Goal: Find specific page/section: Find specific page/section

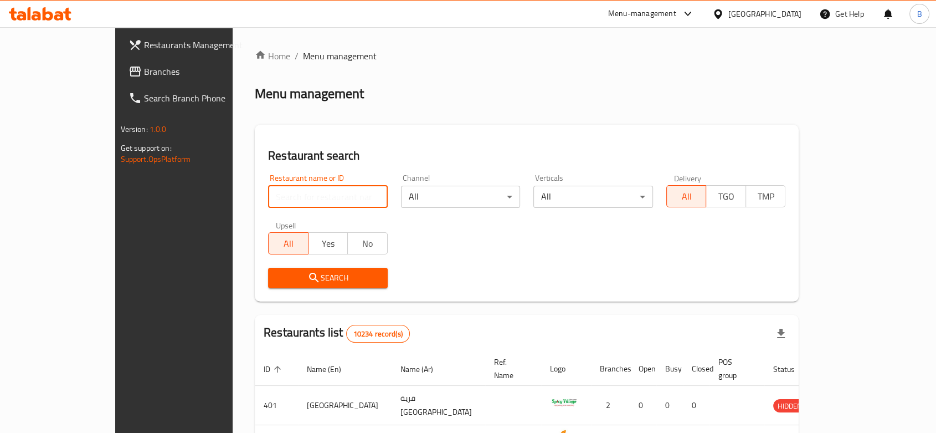
paste input "Fiyafi grocery"
click at [329, 202] on input "Fiyafi grocery" at bounding box center [328, 197] width 120 height 22
type input "Fiyafi grocery"
click at [314, 276] on span "Search" at bounding box center [328, 278] width 102 height 14
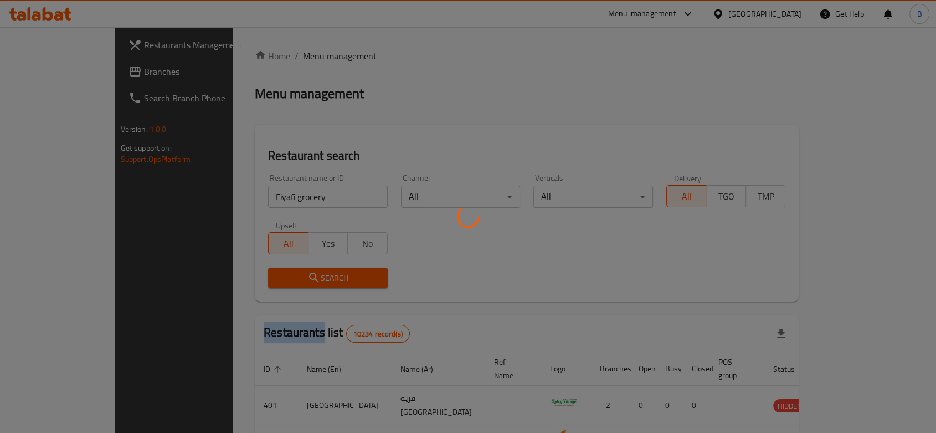
click at [314, 276] on div at bounding box center [468, 216] width 936 height 433
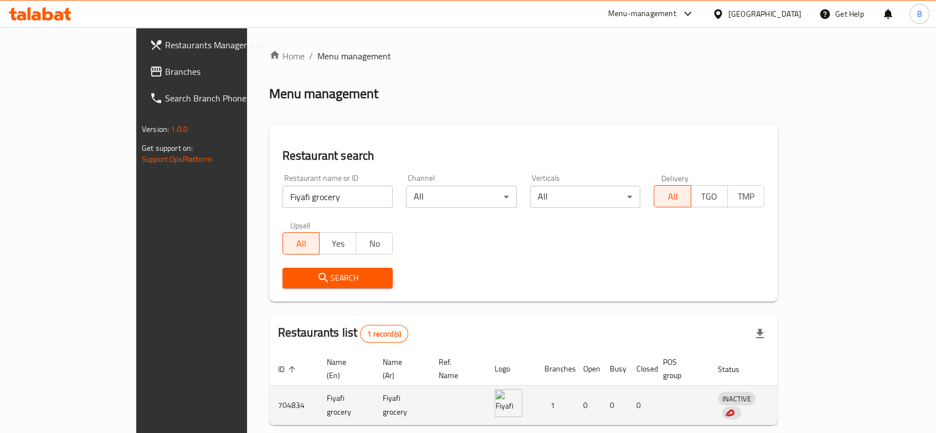
click at [807, 396] on td "enhanced table" at bounding box center [788, 405] width 38 height 39
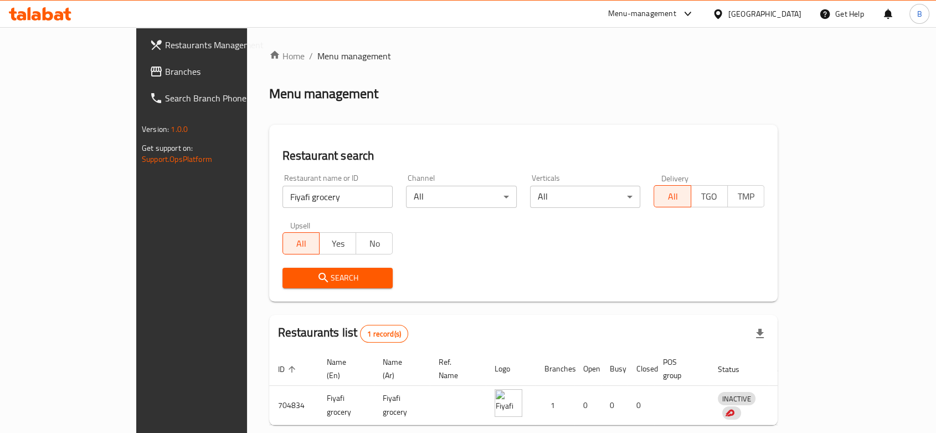
click at [677, 16] on div "Menu-management" at bounding box center [642, 13] width 68 height 13
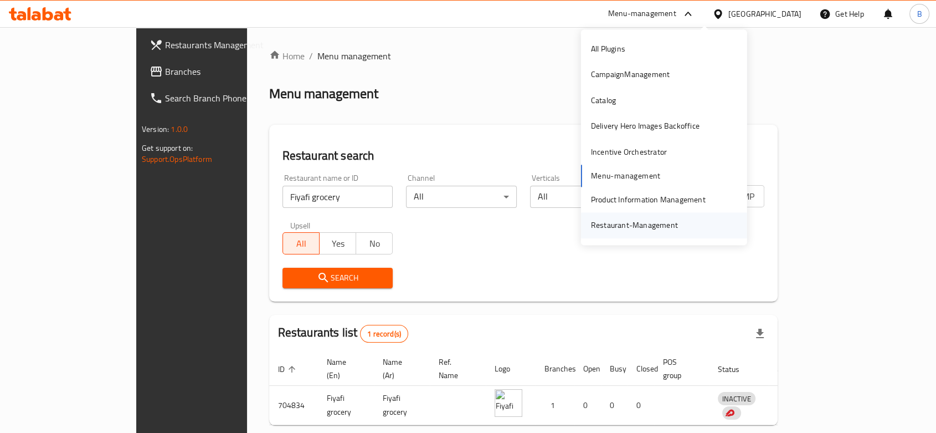
click at [612, 224] on div "Restaurant-Management" at bounding box center [634, 225] width 87 height 12
